Goal: Communication & Community: Ask a question

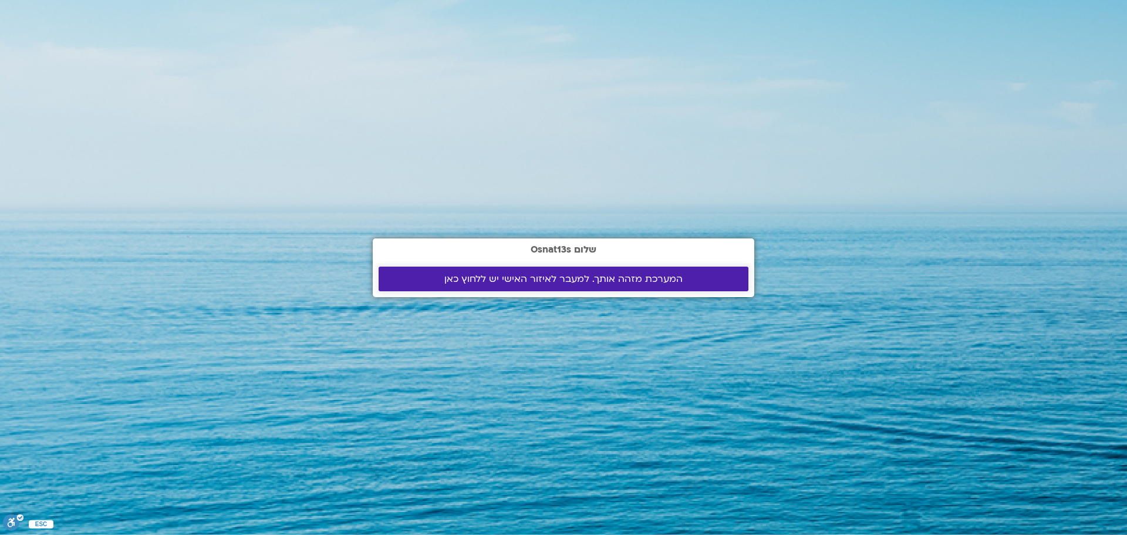
click at [509, 276] on span "המערכת מזהה אותך. למעבר לאיזור האישי יש ללחוץ כאן" at bounding box center [563, 279] width 238 height 11
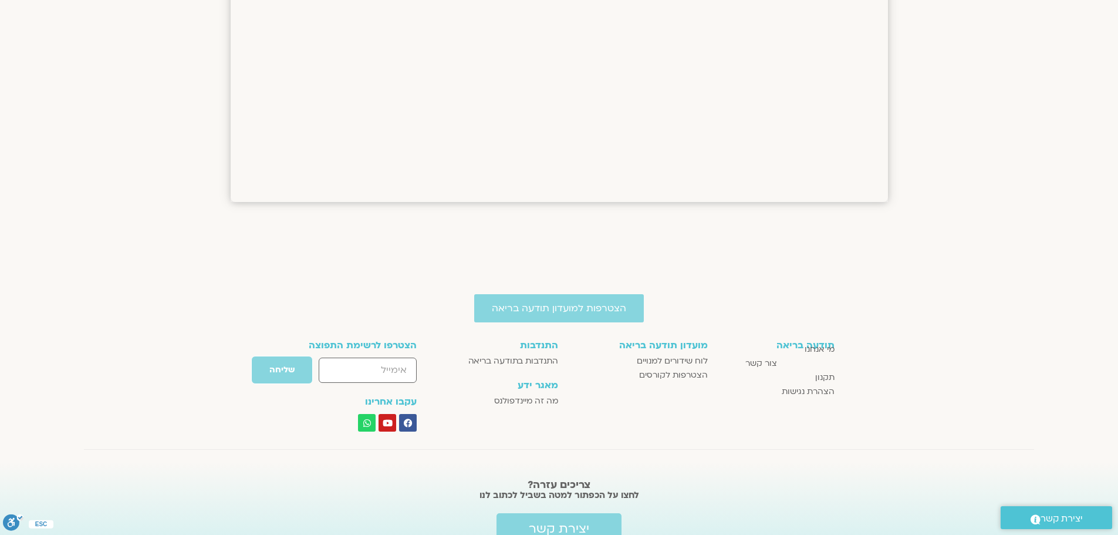
scroll to position [1487, 0]
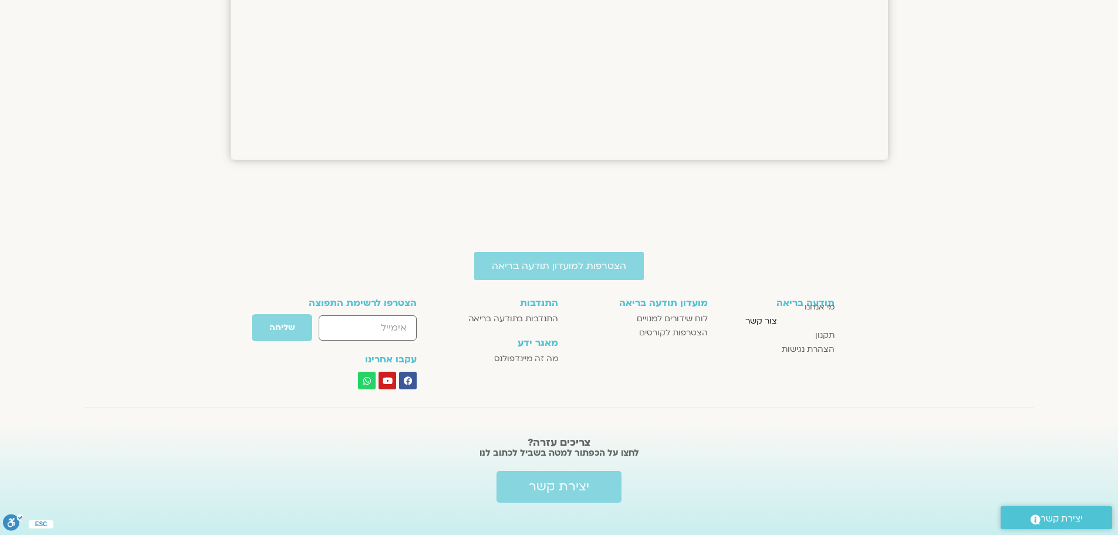
click at [758, 314] on span "צור קשר" at bounding box center [761, 321] width 32 height 14
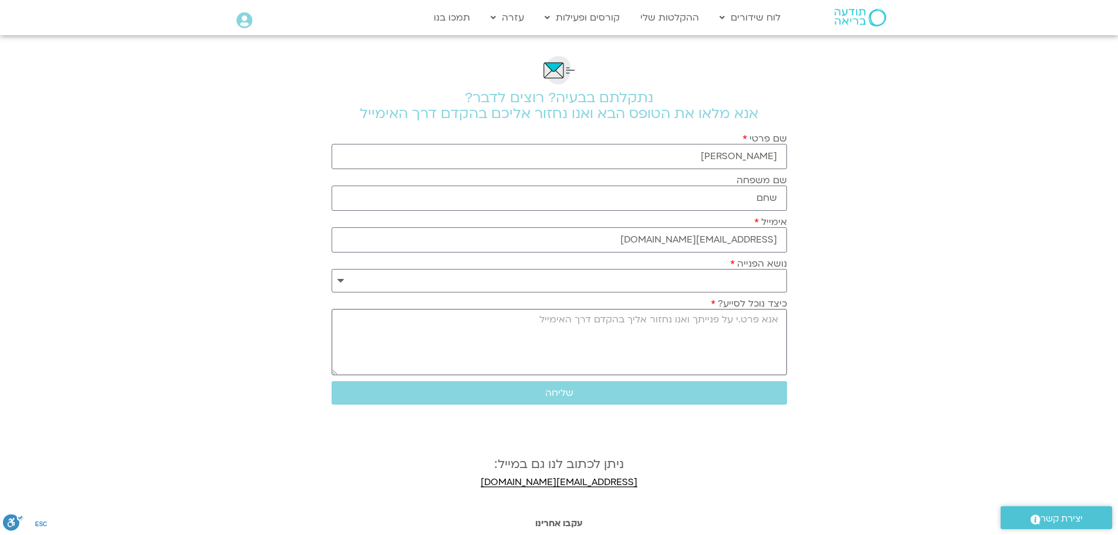
click at [777, 318] on textarea "כיצד נוכל לסייע?" at bounding box center [559, 342] width 455 height 66
click at [779, 335] on textarea "שלום רב מנויה על הקורס" at bounding box center [559, 342] width 455 height 66
click at [688, 334] on textarea "שלום רב אני מנויה על הקורס" at bounding box center [559, 342] width 455 height 66
click at [640, 336] on textarea "שלום רב אני מנויה על הקורס של תומר פיין . קיבלתי הודעה" at bounding box center [559, 342] width 455 height 66
click at [712, 349] on textarea "שלום רב אני מנויה על הקורס של תומר פיין בעלות חודשית של 90 שח. קיבלתי הודעה" at bounding box center [559, 342] width 455 height 66
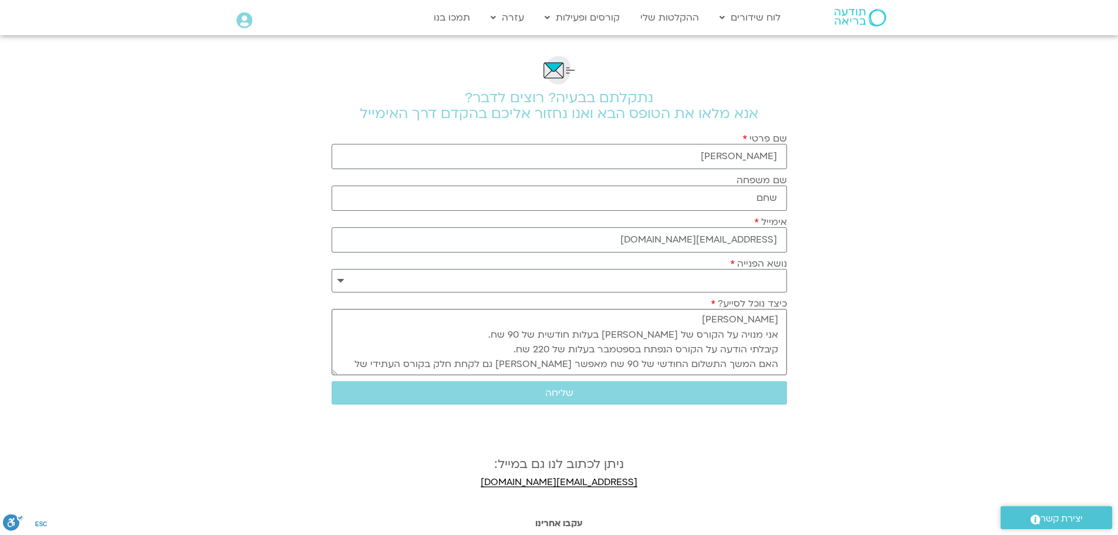
click at [529, 335] on textarea "שלום רב אני מנויה על הקורס של תומר פיין בעלות חודשית של 90 שח. קיבלתי הודעה על …" at bounding box center [559, 342] width 455 height 66
type textarea "שלום רב אני מנויה באתר תודעה בריאה בעלות חודשית של 90 שח. קיבלתי הודעה על הקורס…"
click at [553, 389] on span "שליחה" at bounding box center [559, 392] width 28 height 11
click at [340, 280] on select "**********" at bounding box center [559, 280] width 455 height 23
select select "**********"
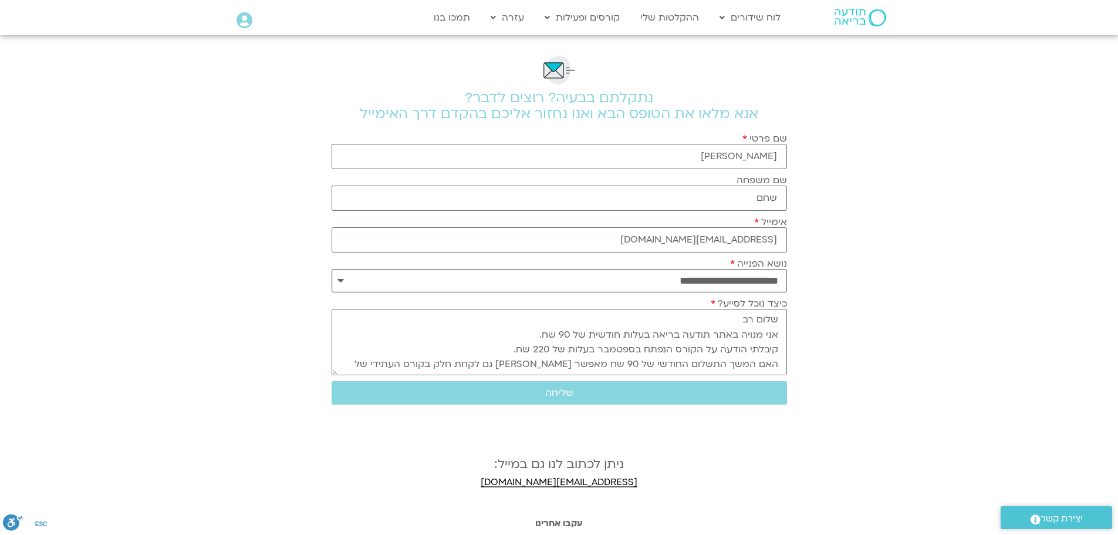
click at [332, 269] on select "**********" at bounding box center [559, 280] width 455 height 23
click at [563, 390] on span "שליחה" at bounding box center [559, 392] width 28 height 11
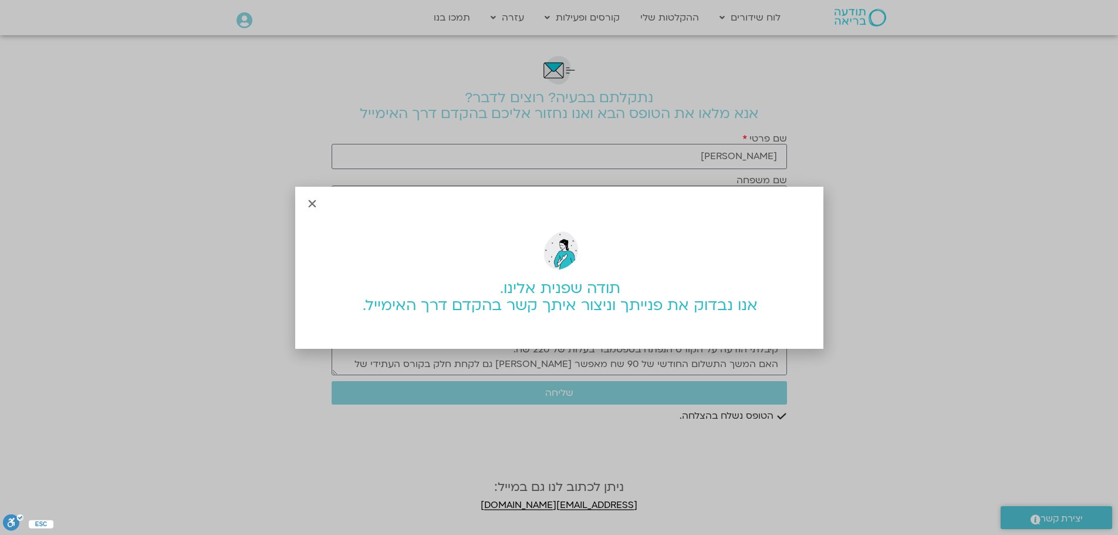
click at [308, 201] on icon "Close" at bounding box center [312, 203] width 11 height 11
